Goal: Complete application form

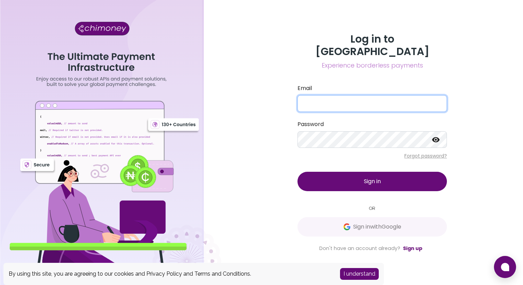
click at [360, 104] on input "Email" at bounding box center [371, 103] width 149 height 17
type input "[EMAIL_ADDRESS][DOMAIN_NAME]"
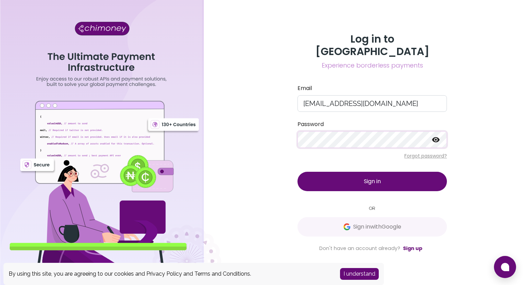
click at [297, 172] on button "Sign in" at bounding box center [371, 181] width 149 height 19
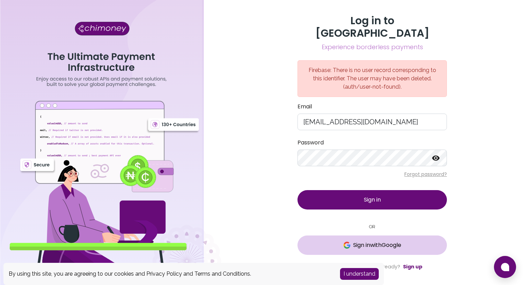
click at [378, 241] on span "Sign in with Google" at bounding box center [377, 245] width 48 height 8
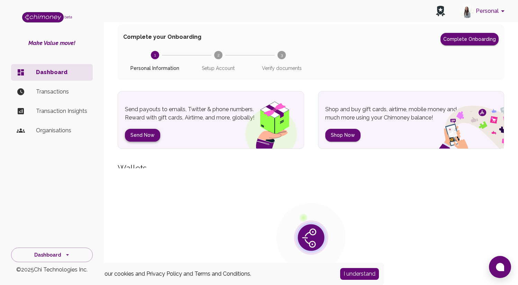
scroll to position [43, 0]
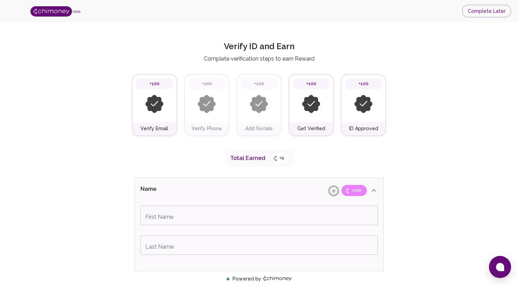
scroll to position [22, 0]
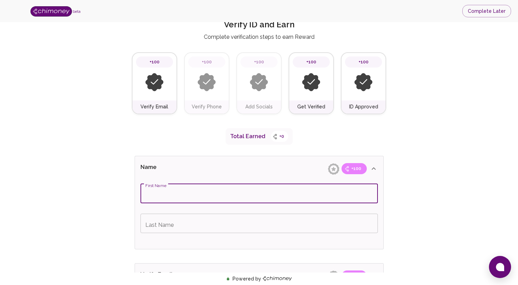
click at [206, 192] on input "First Name" at bounding box center [258, 193] width 237 height 19
type input "Camila"
type input "[PERSON_NAME]"
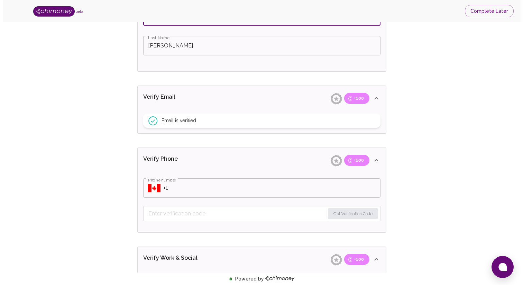
scroll to position [212, 0]
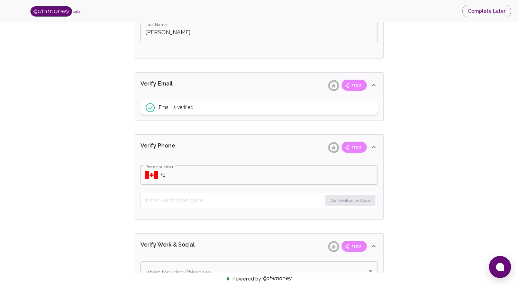
click at [152, 175] on icon "Select country" at bounding box center [151, 174] width 12 height 8
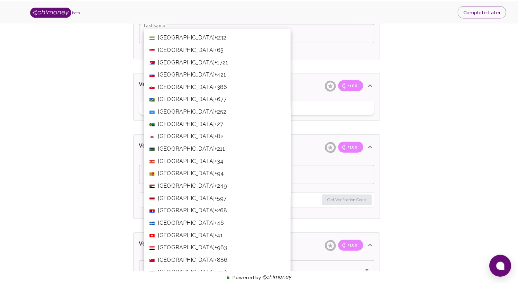
scroll to position [2297, 0]
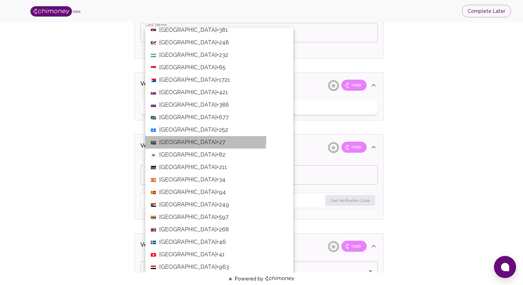
click at [187, 137] on li "[GEOGRAPHIC_DATA] +27" at bounding box center [219, 142] width 148 height 12
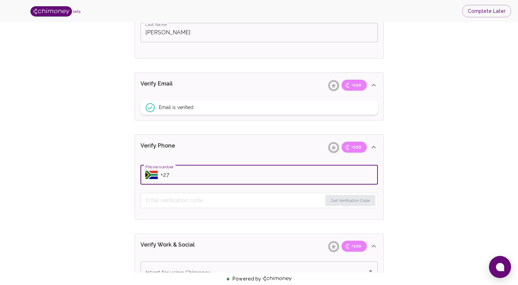
type input "[PHONE_NUMBER]"
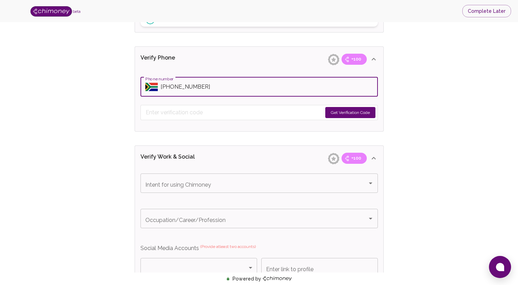
scroll to position [301, 0]
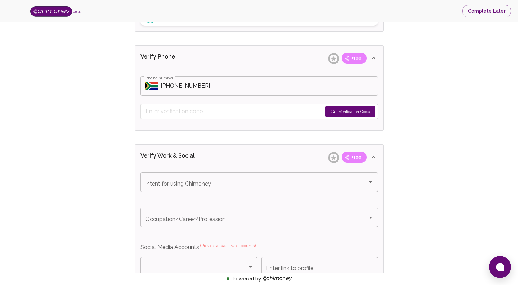
click at [353, 111] on button "Get Verification Code" at bounding box center [350, 111] width 50 height 11
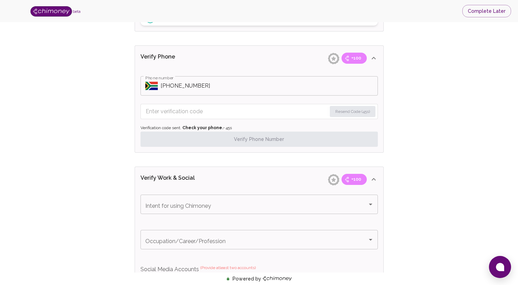
click at [205, 115] on input "Enter verification code" at bounding box center [236, 111] width 181 height 11
click at [222, 106] on input "Enter verification code" at bounding box center [236, 111] width 180 height 11
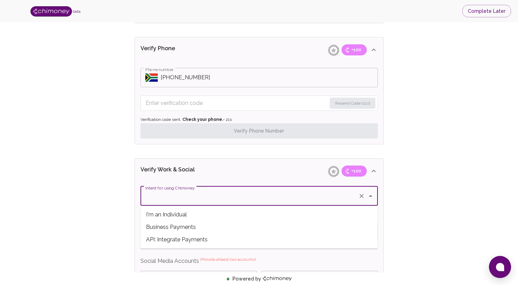
click at [242, 202] on input "Intent for using Chimoney" at bounding box center [249, 195] width 212 height 13
click at [201, 227] on span "Business Payments" at bounding box center [258, 227] width 237 height 12
type input "Business Payments"
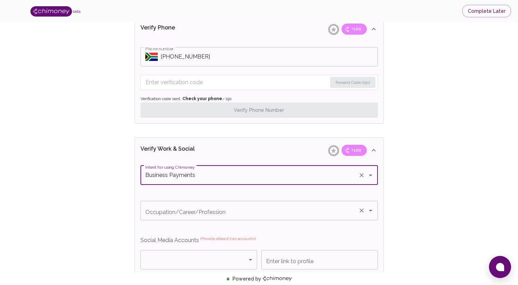
scroll to position [334, 0]
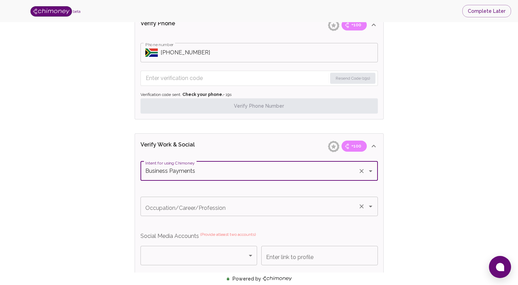
click at [201, 212] on input "Occupation/Career/Profession" at bounding box center [249, 206] width 212 height 13
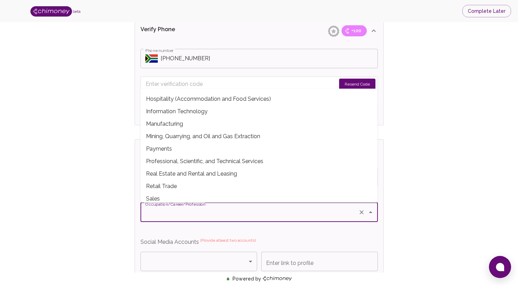
scroll to position [149, 0]
click at [172, 150] on span "Payments" at bounding box center [258, 148] width 237 height 12
type input "Payments"
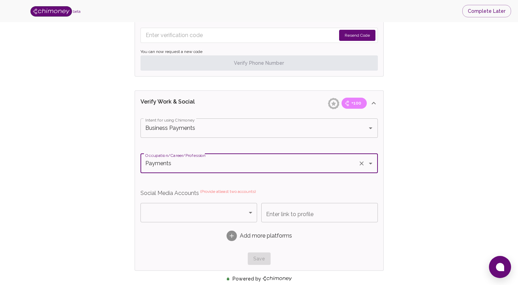
scroll to position [378, 0]
click at [179, 211] on body "beta Complete Later Verify ID and Earn Complete verification steps to earn Rewa…" at bounding box center [259, 56] width 518 height 868
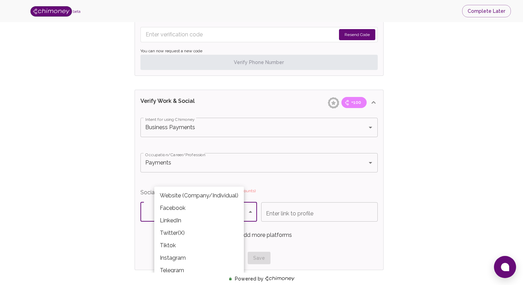
click at [134, 185] on div at bounding box center [261, 142] width 523 height 285
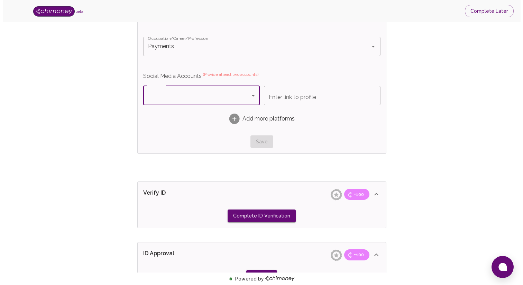
scroll to position [499, 0]
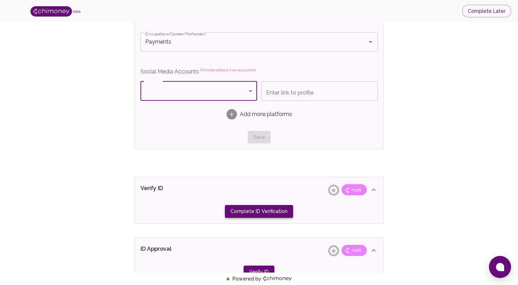
click at [264, 214] on button "Complete ID Verification" at bounding box center [259, 211] width 68 height 13
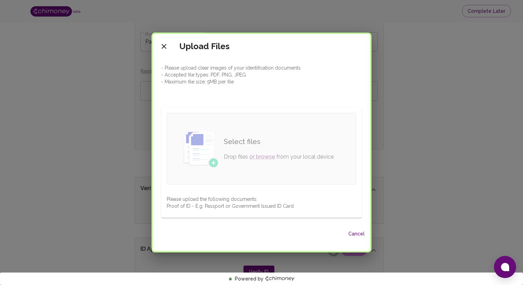
click at [250, 149] on div "Select files Drop files or browse from your local device" at bounding box center [278, 148] width 121 height 36
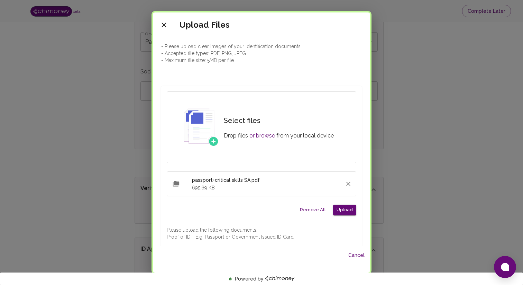
scroll to position [9, 0]
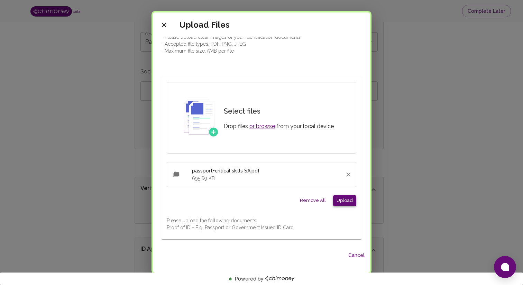
click at [351, 202] on button "Upload" at bounding box center [344, 200] width 23 height 11
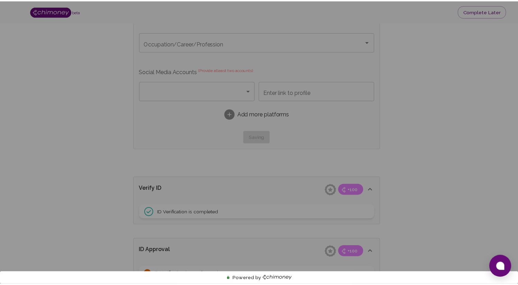
scroll to position [0, 0]
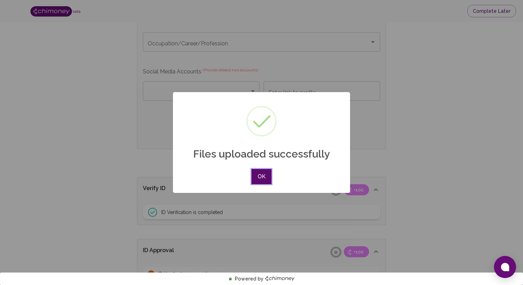
click at [258, 182] on button "OK" at bounding box center [261, 176] width 20 height 15
click at [258, 182] on div "× Files uploaded successfully OK No Cancel" at bounding box center [261, 142] width 523 height 285
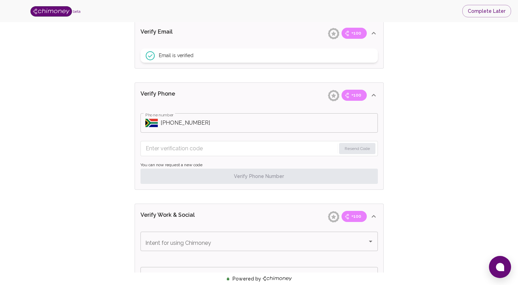
scroll to position [364, 0]
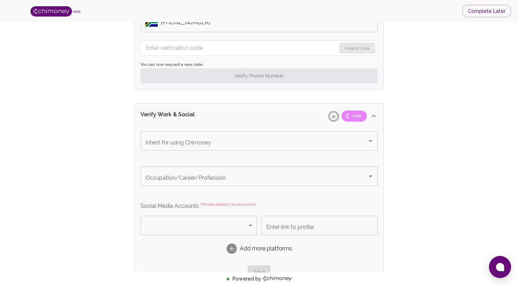
click at [230, 224] on body "beta Complete Later Verify ID and Earn Complete verification steps to earn Rewa…" at bounding box center [259, 71] width 518 height 871
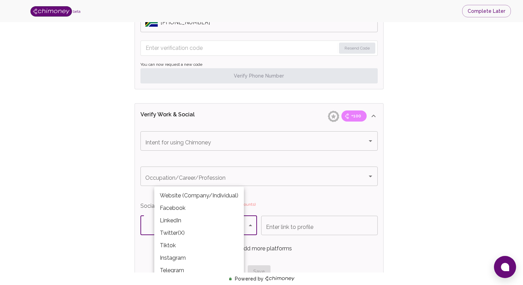
click at [217, 219] on li "LinkedIn" at bounding box center [199, 220] width 90 height 12
type input "LinkedIn"
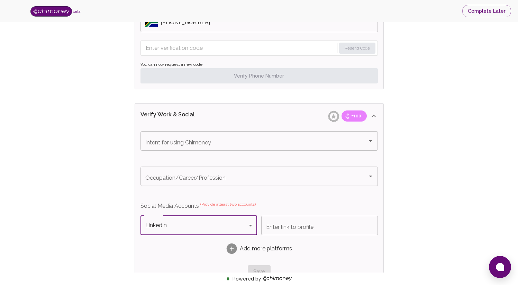
click at [291, 228] on input "Enter link to profile" at bounding box center [319, 224] width 117 height 19
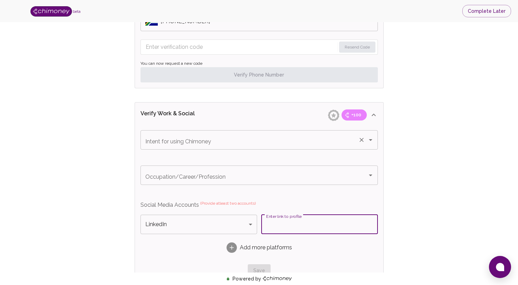
scroll to position [368, 0]
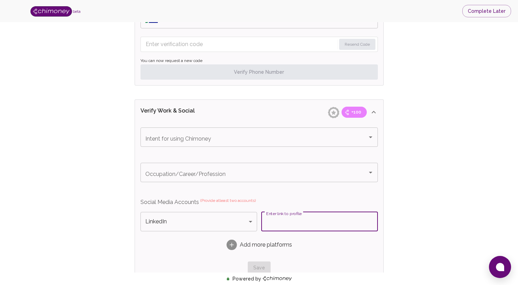
click at [295, 224] on input "Enter link to profile" at bounding box center [319, 221] width 117 height 19
paste input "[URL][DOMAIN_NAME]"
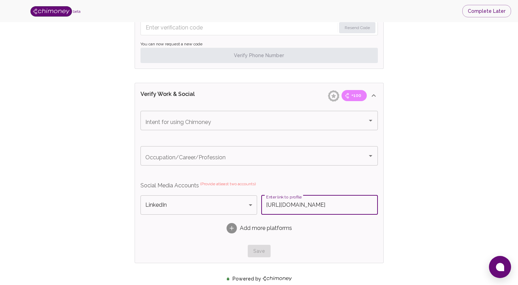
scroll to position [388, 0]
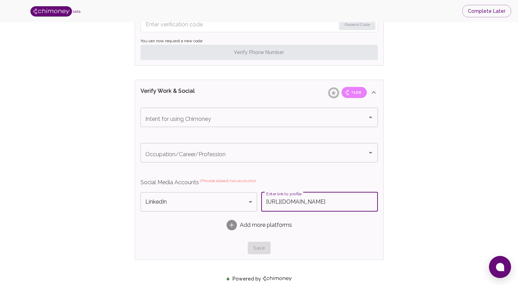
type input "[URL][DOMAIN_NAME]"
click at [373, 232] on div "Add more platforms" at bounding box center [258, 225] width 237 height 22
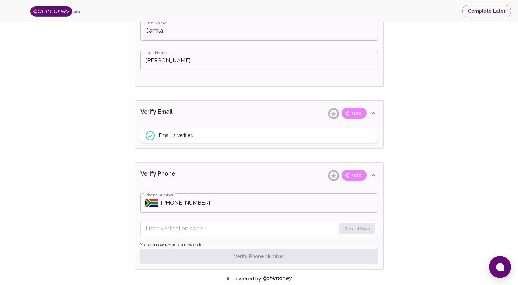
scroll to position [312, 0]
